Goal: Find specific page/section

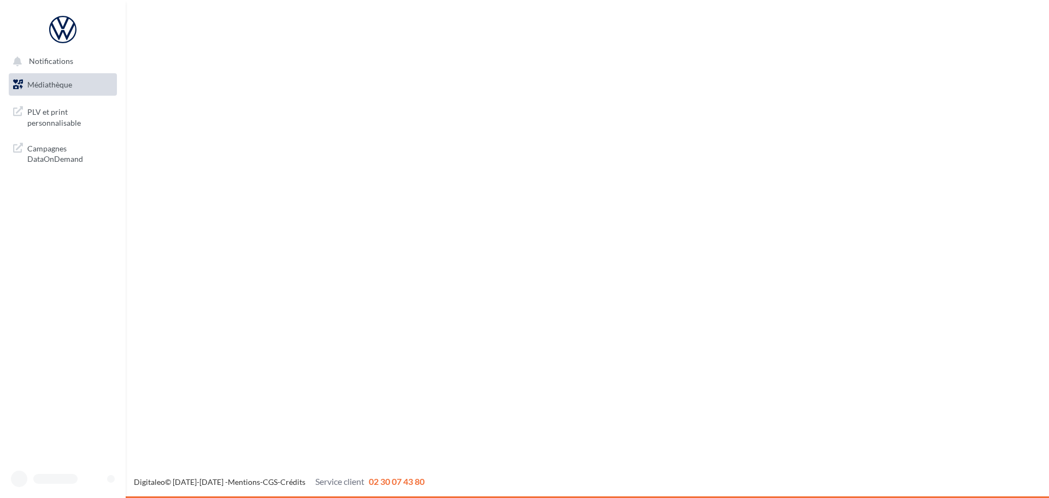
click at [70, 74] on link "Médiathèque" at bounding box center [63, 84] width 113 height 23
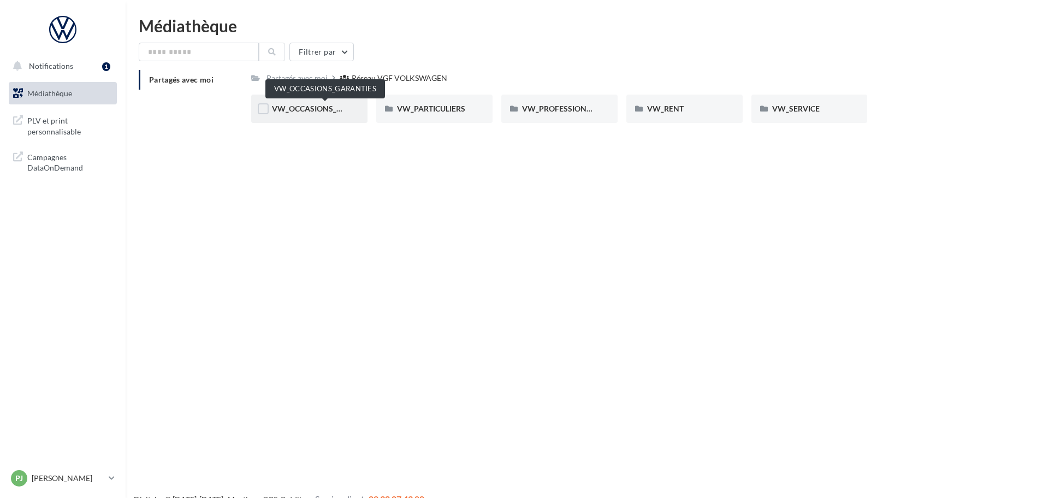
click at [312, 111] on span "VW_OCCASIONS_GARANTIES" at bounding box center [325, 108] width 107 height 9
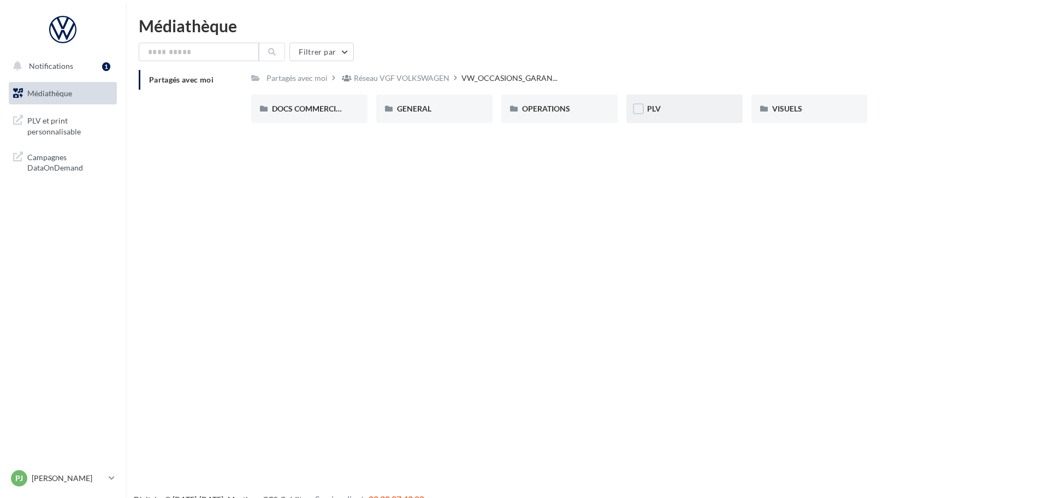
click at [699, 109] on div "PLV" at bounding box center [684, 108] width 75 height 11
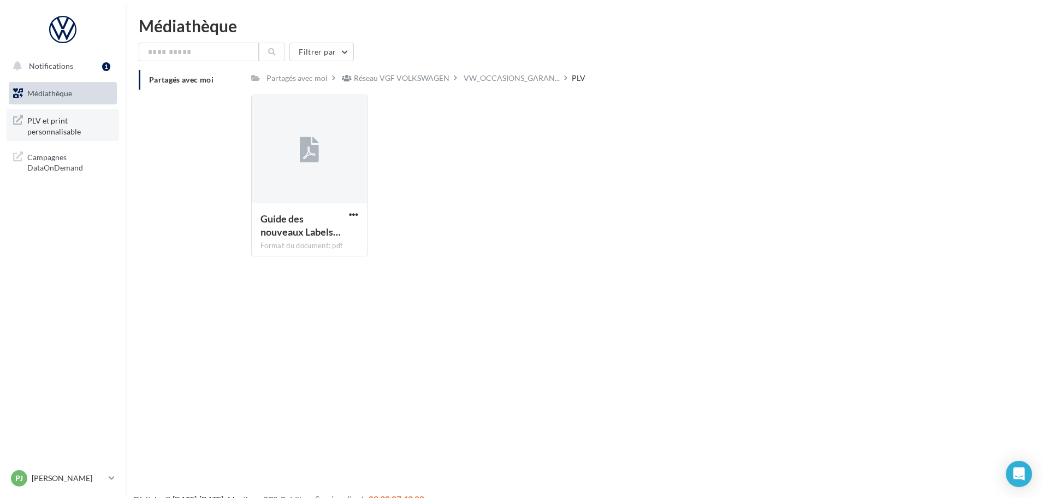
click at [54, 121] on span "PLV et print personnalisable" at bounding box center [69, 124] width 85 height 23
click at [58, 475] on p "[PERSON_NAME]" at bounding box center [68, 478] width 73 height 11
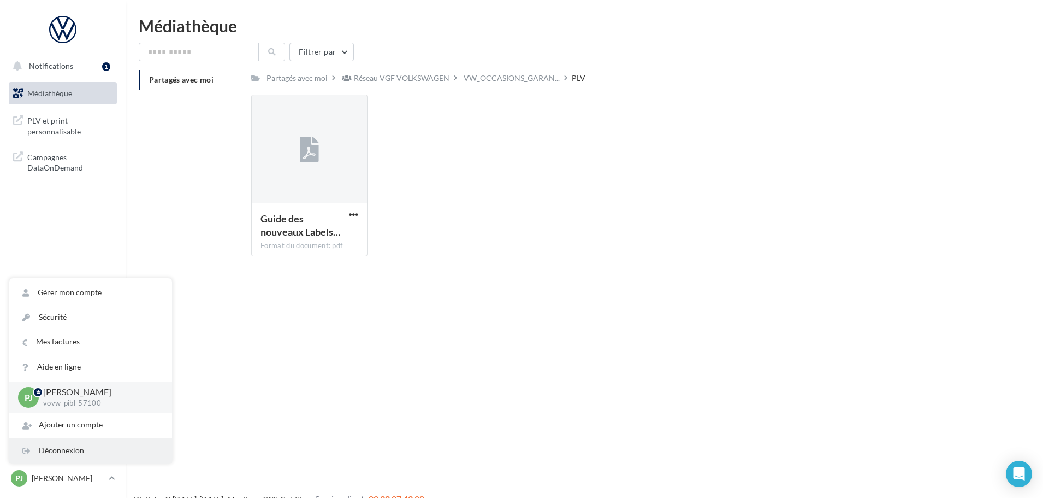
click at [80, 443] on div "Déconnexion" at bounding box center [90, 450] width 163 height 25
